Goal: Manage account settings

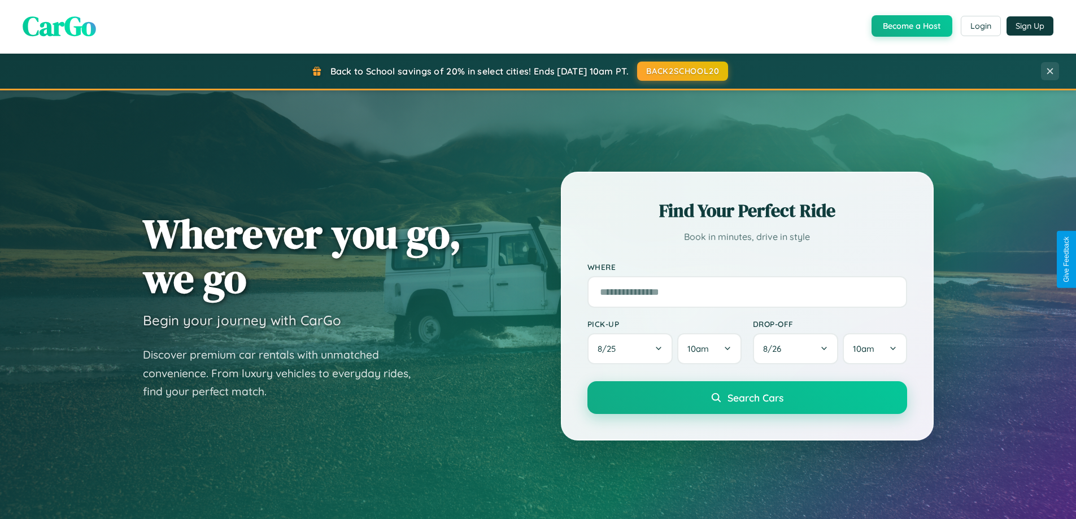
scroll to position [487, 0]
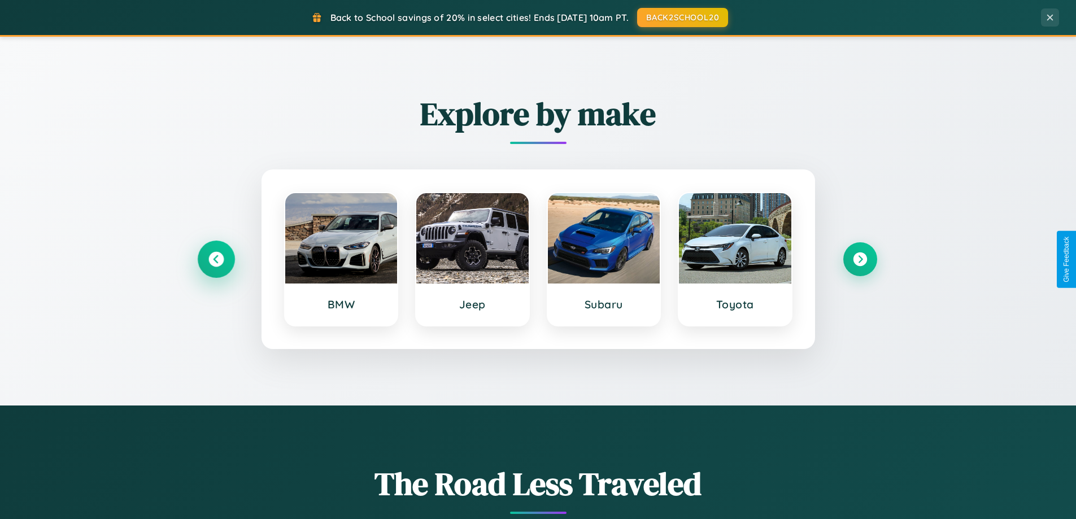
click at [216, 259] on icon at bounding box center [215, 259] width 15 height 15
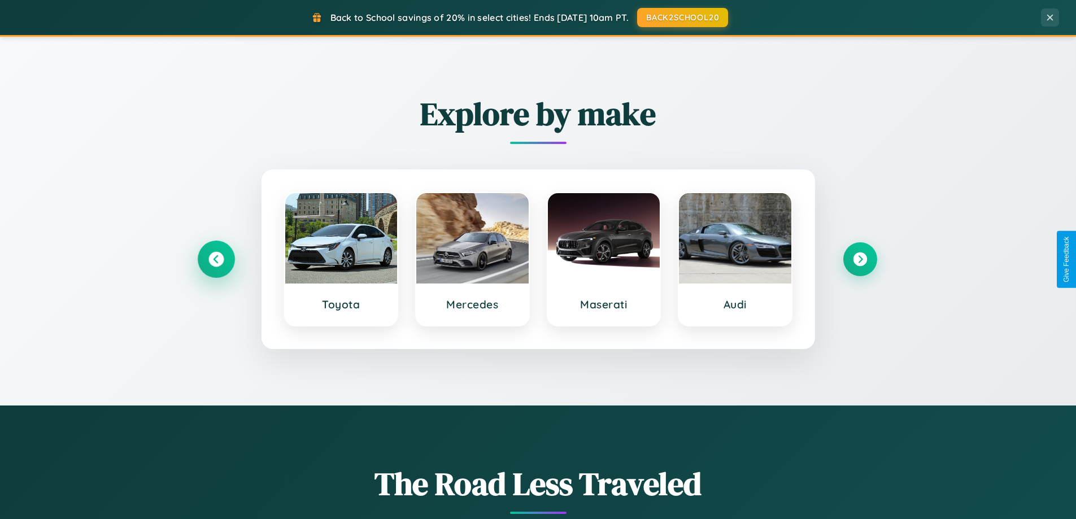
click at [216, 259] on icon at bounding box center [215, 259] width 15 height 15
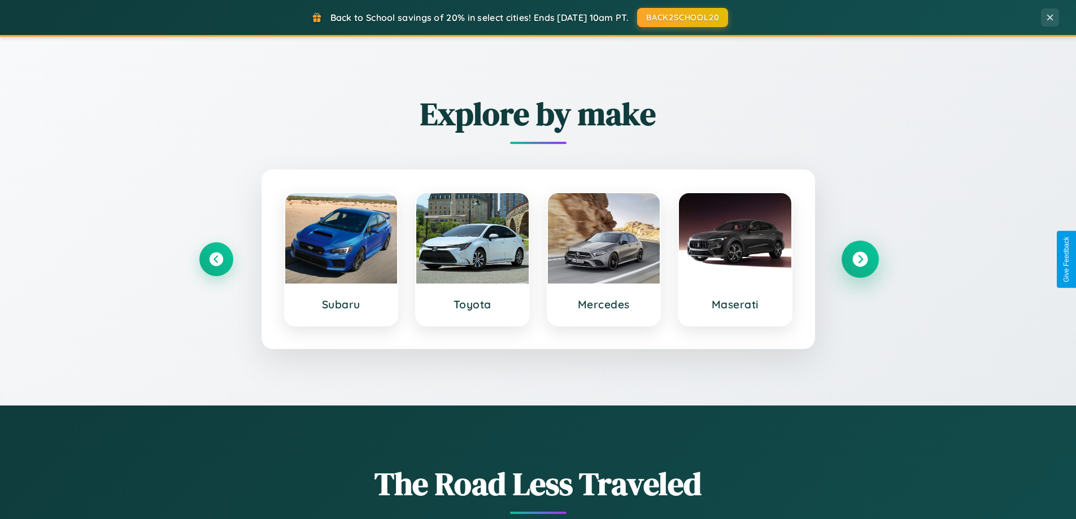
click at [859, 259] on icon at bounding box center [859, 259] width 15 height 15
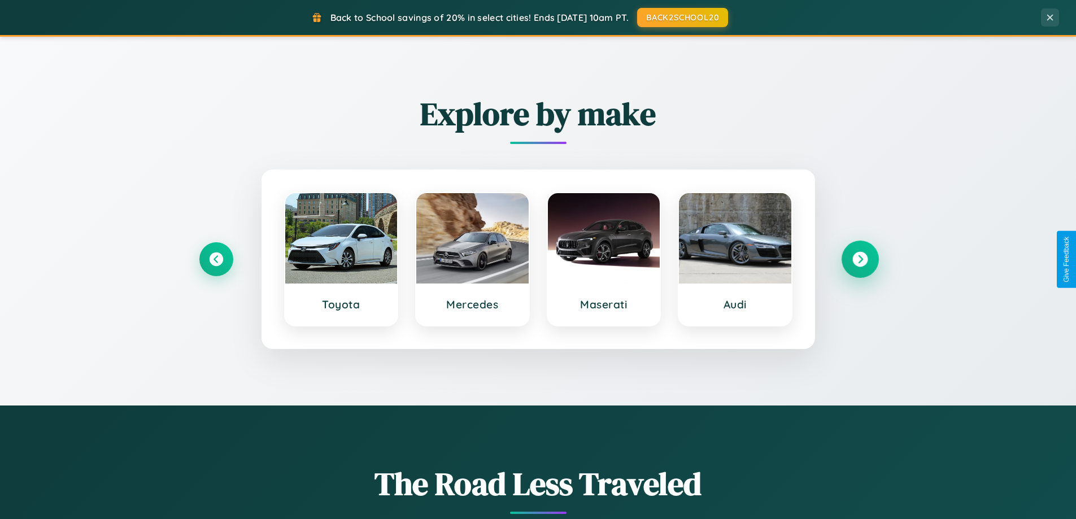
click at [859, 259] on icon at bounding box center [859, 259] width 15 height 15
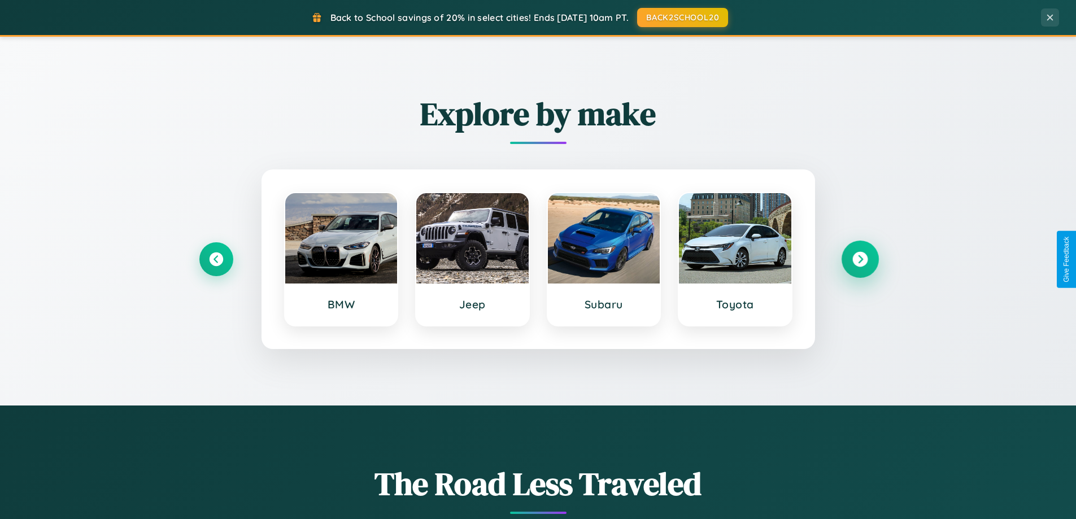
click at [859, 259] on icon at bounding box center [859, 259] width 15 height 15
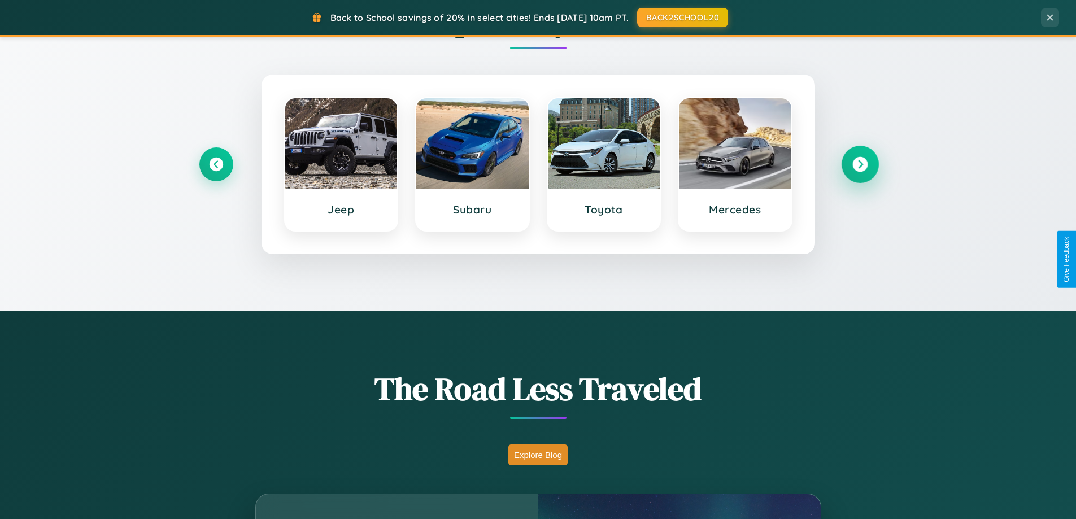
scroll to position [777, 0]
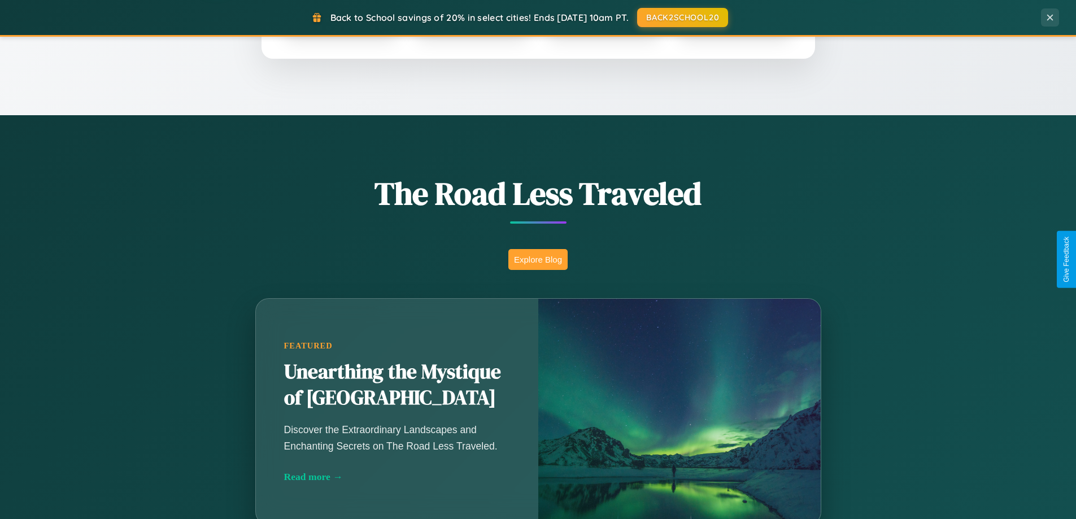
click at [538, 259] on button "Explore Blog" at bounding box center [537, 259] width 59 height 21
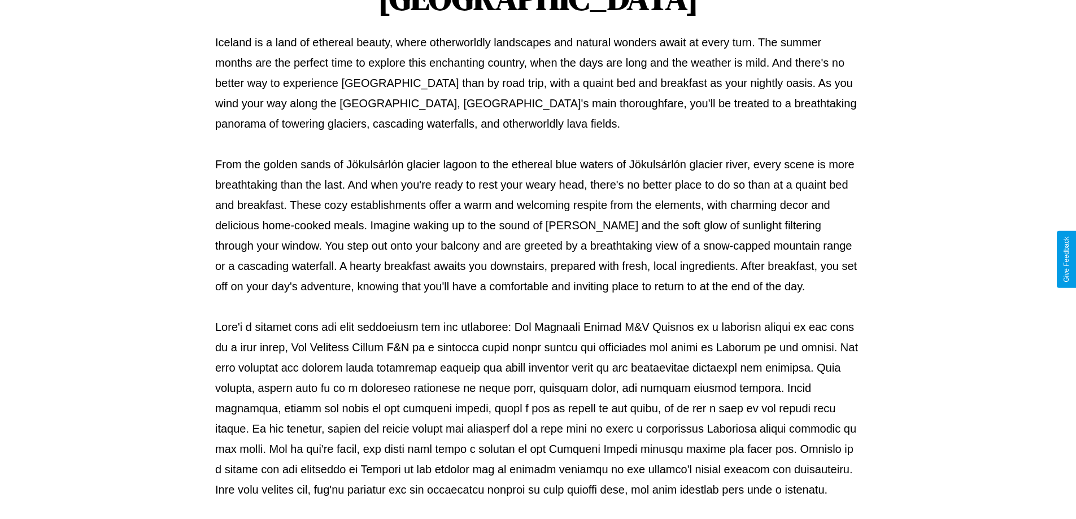
scroll to position [365, 0]
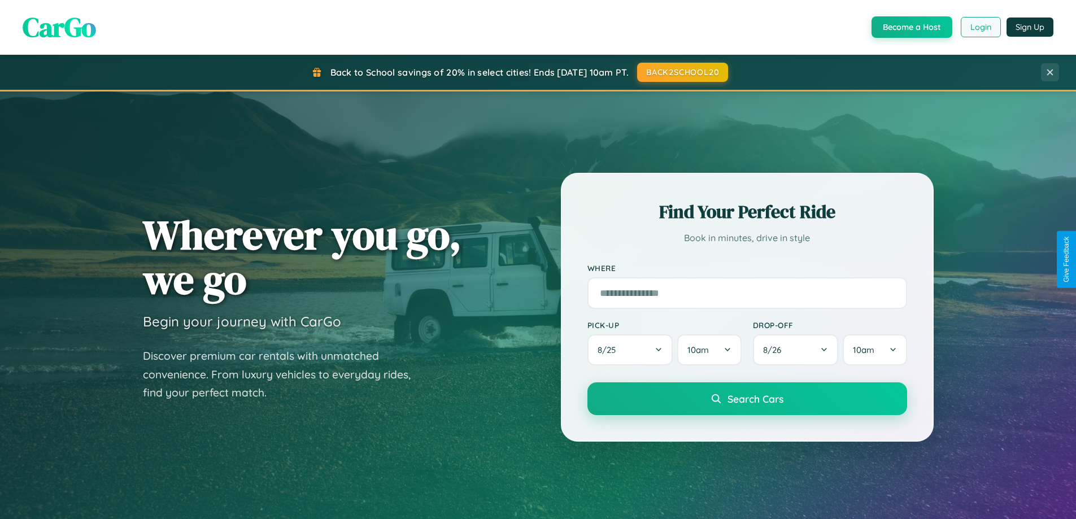
click at [980, 27] on button "Login" at bounding box center [980, 27] width 40 height 20
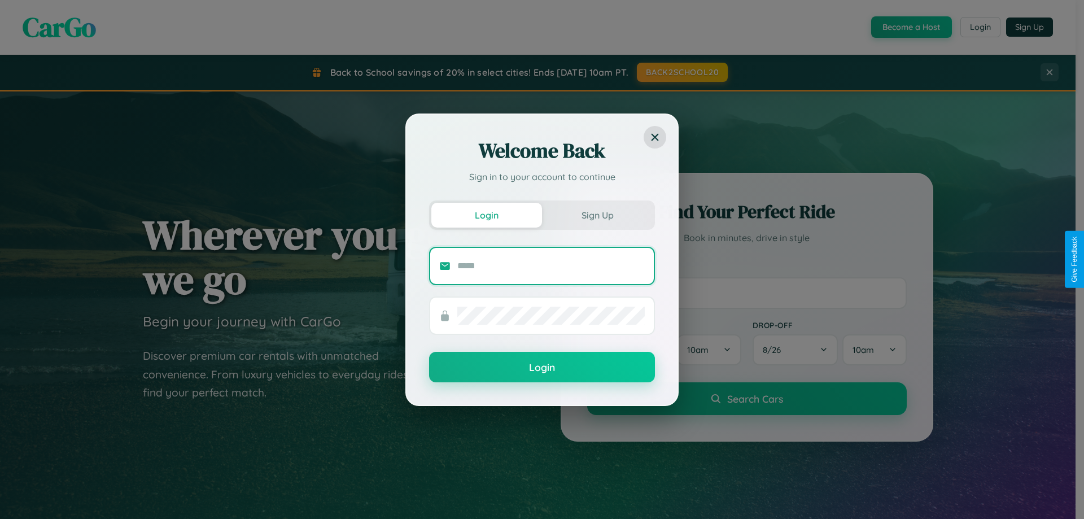
click at [551, 265] on input "text" at bounding box center [550, 266] width 187 height 18
type input "**********"
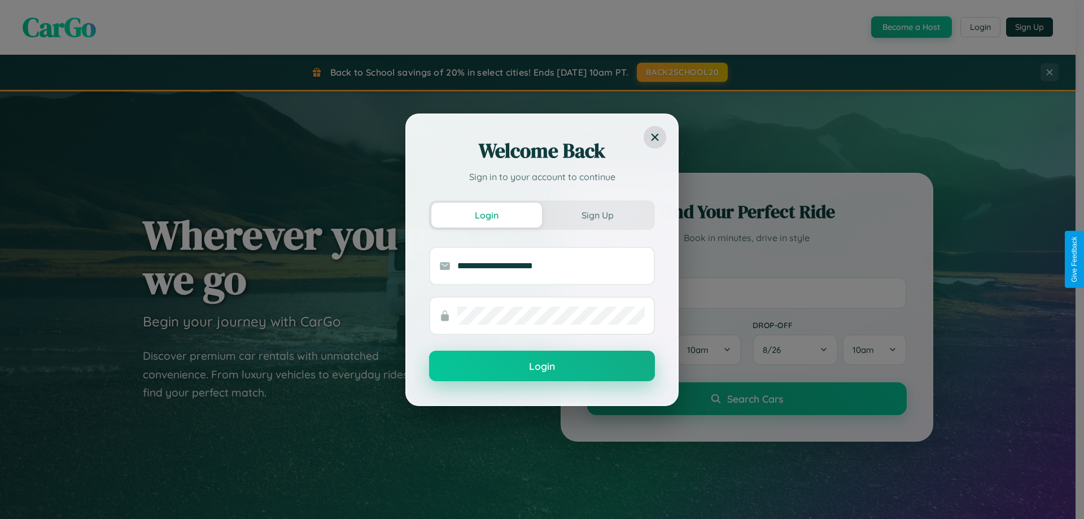
click at [542, 366] on button "Login" at bounding box center [542, 366] width 226 height 30
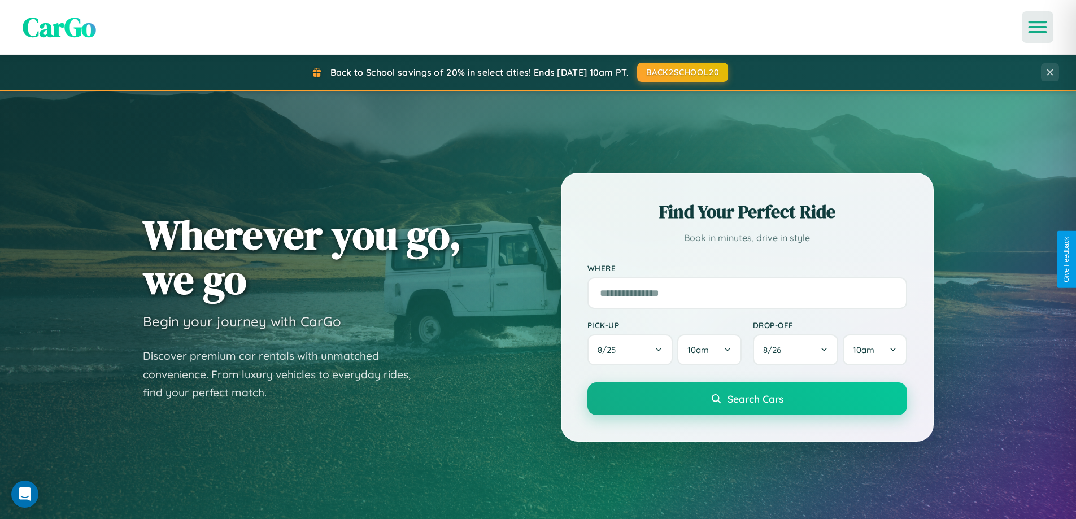
click at [1037, 27] on icon "Open menu" at bounding box center [1037, 27] width 16 height 10
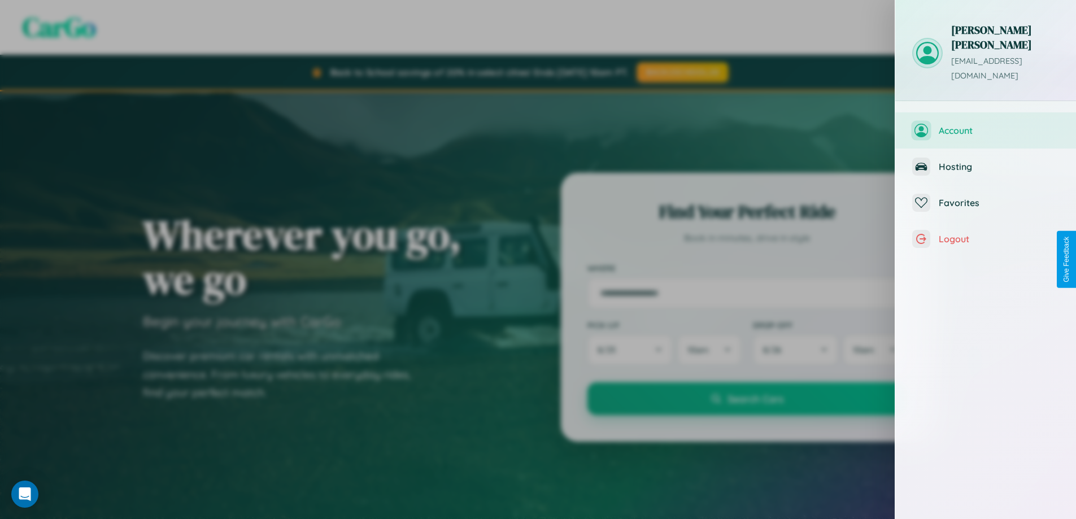
click at [985, 125] on span "Account" at bounding box center [998, 130] width 120 height 11
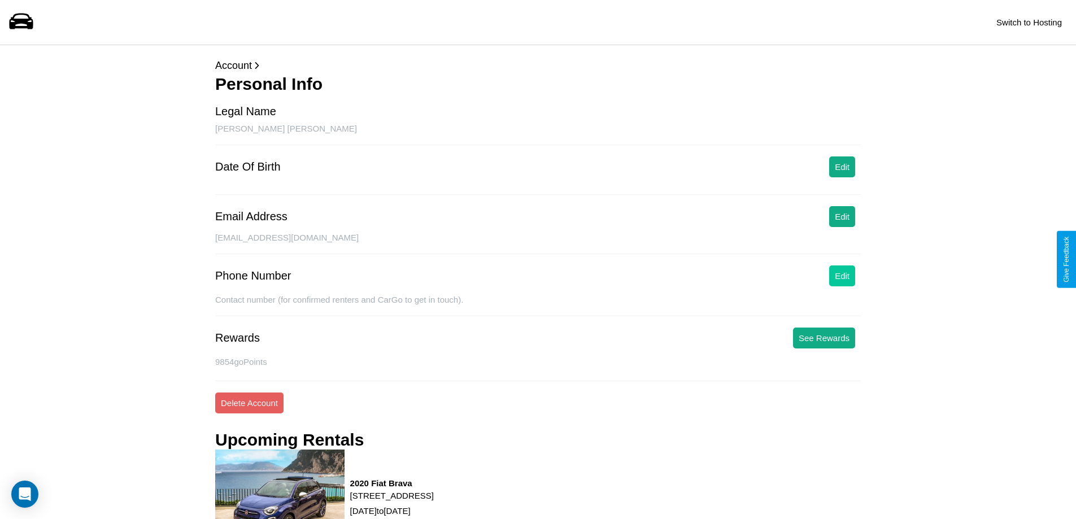
click at [842, 276] on button "Edit" at bounding box center [842, 275] width 26 height 21
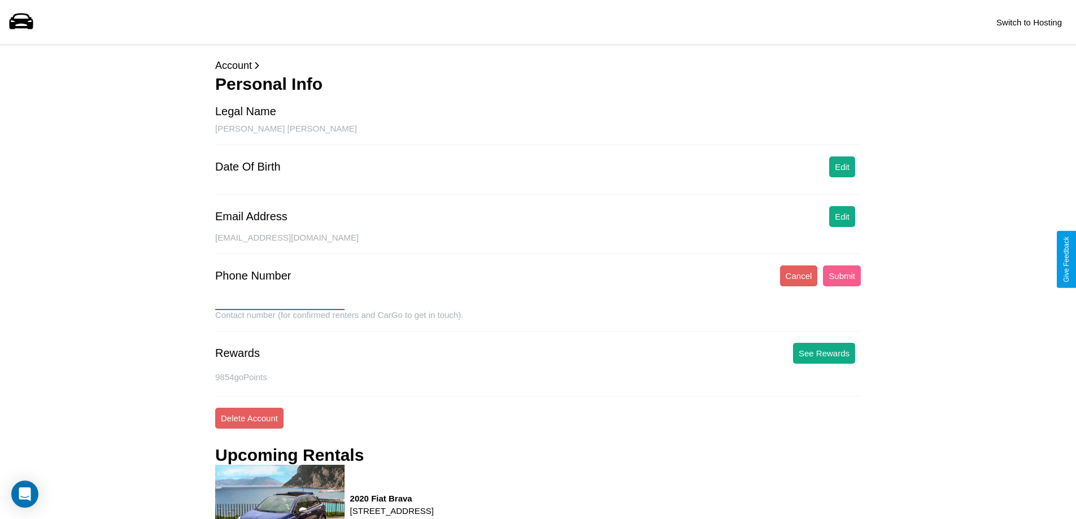
click at [280, 301] on input "text" at bounding box center [279, 301] width 129 height 18
type input "**********"
